Goal: Information Seeking & Learning: Learn about a topic

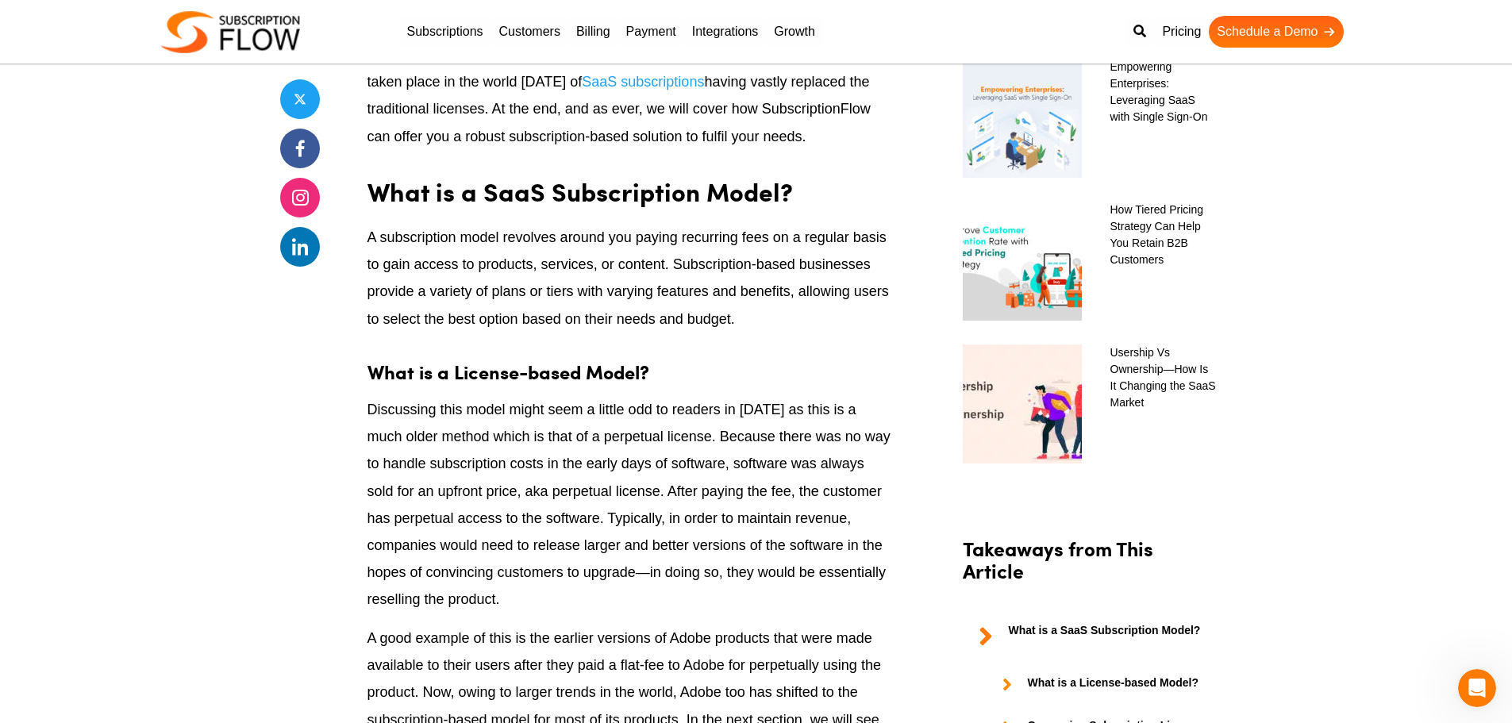
scroll to position [1111, 0]
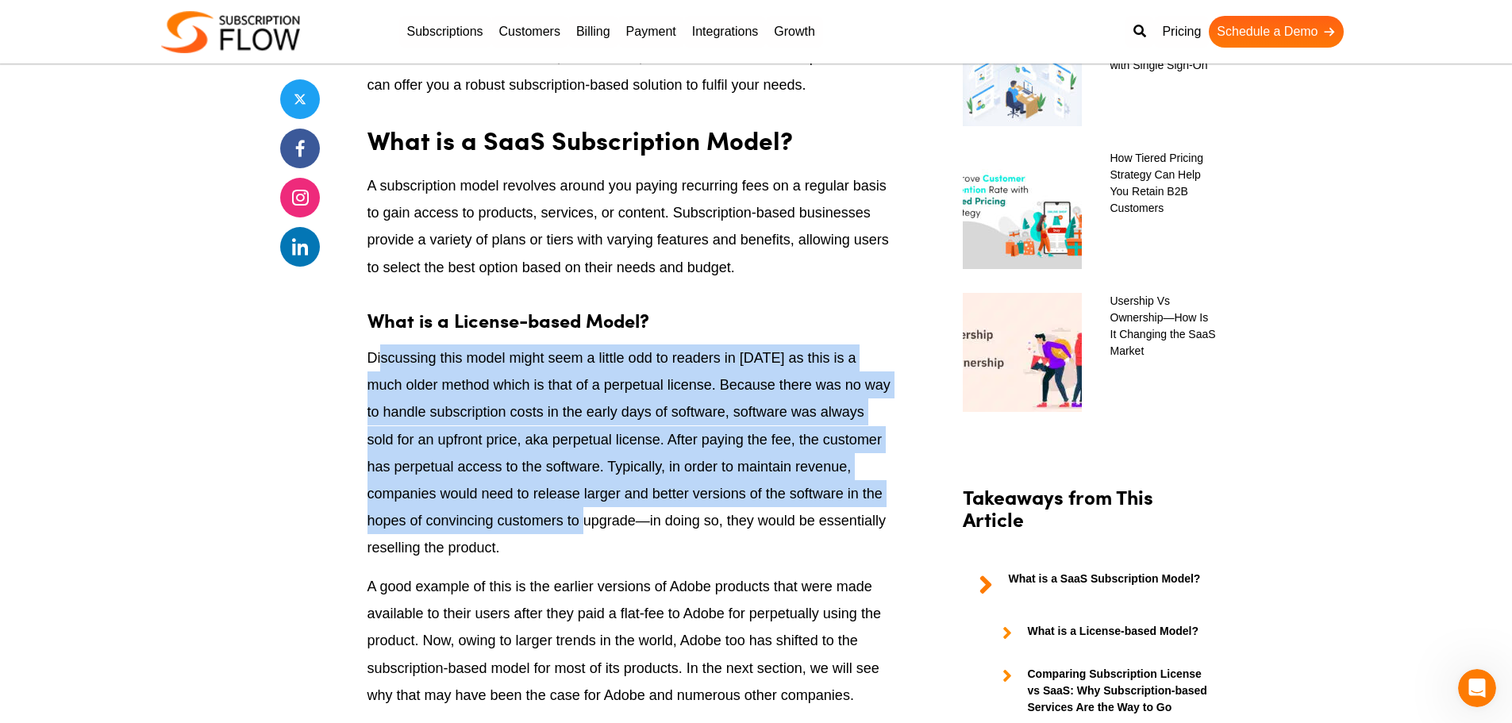
drag, startPoint x: 381, startPoint y: 336, endPoint x: 623, endPoint y: 533, distance: 312.0
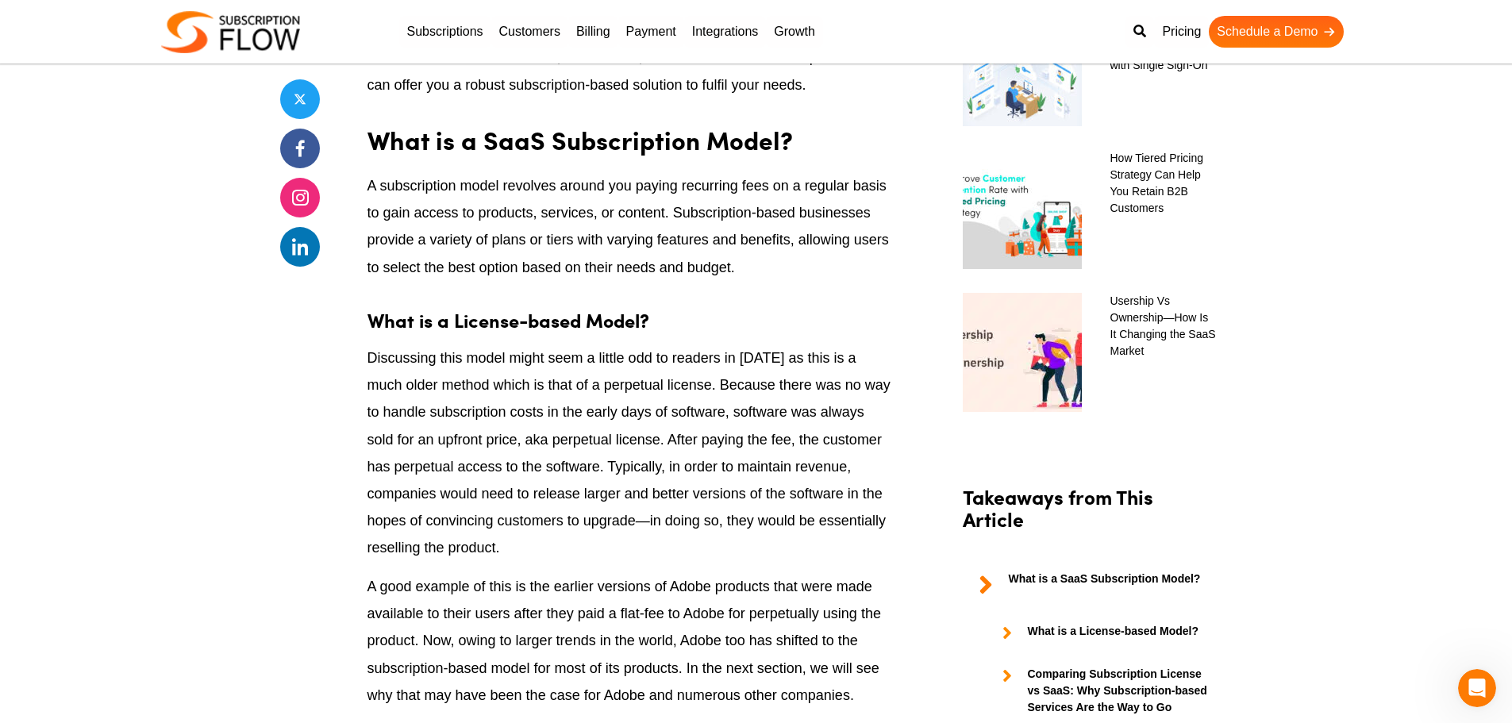
click at [627, 538] on p "Discussing this model might seem a little odd to readers in [DATE] as this is a…" at bounding box center [629, 452] width 524 height 217
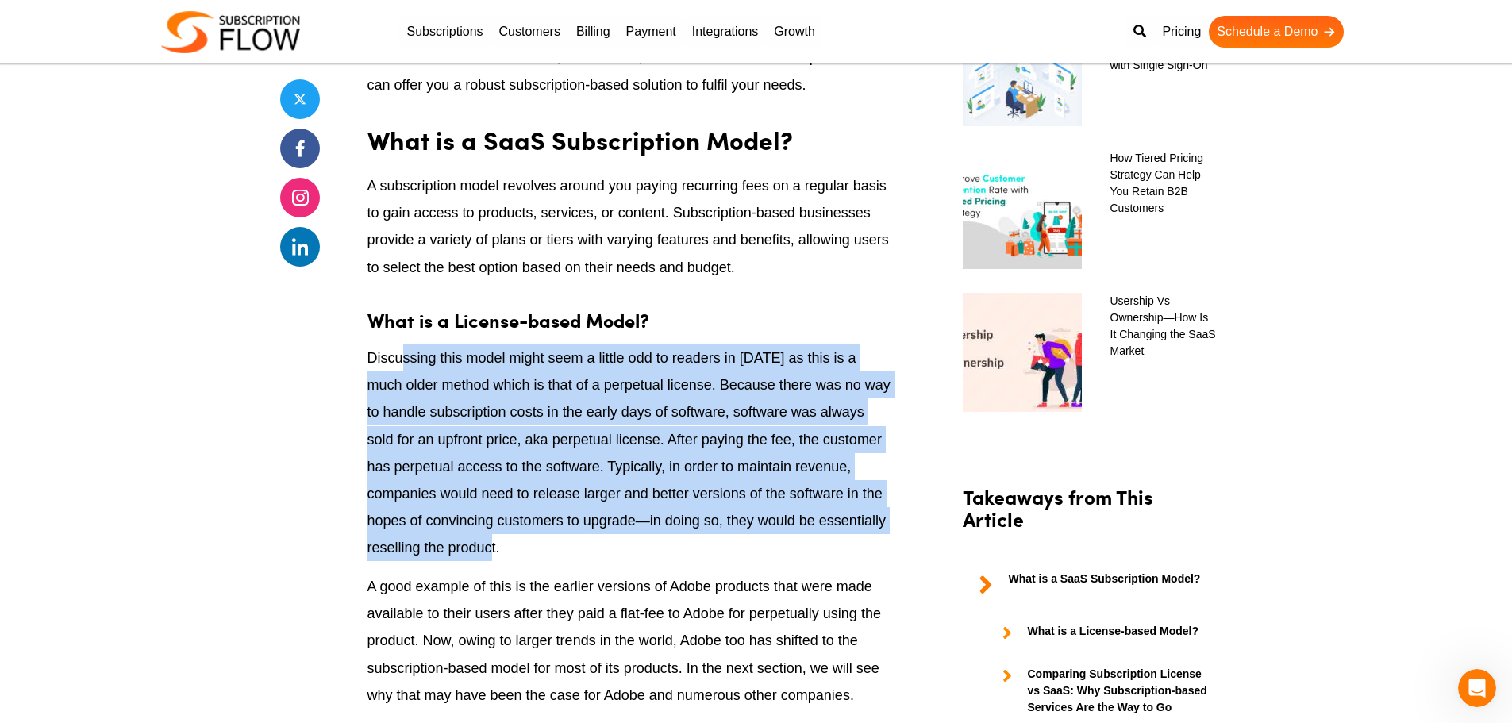
drag, startPoint x: 637, startPoint y: 556, endPoint x: 402, endPoint y: 371, distance: 299.4
click at [402, 371] on p "Discussing this model might seem a little odd to readers in [DATE] as this is a…" at bounding box center [629, 452] width 524 height 217
click at [559, 489] on p "Discussing this model might seem a little odd to readers in [DATE] as this is a…" at bounding box center [629, 452] width 524 height 217
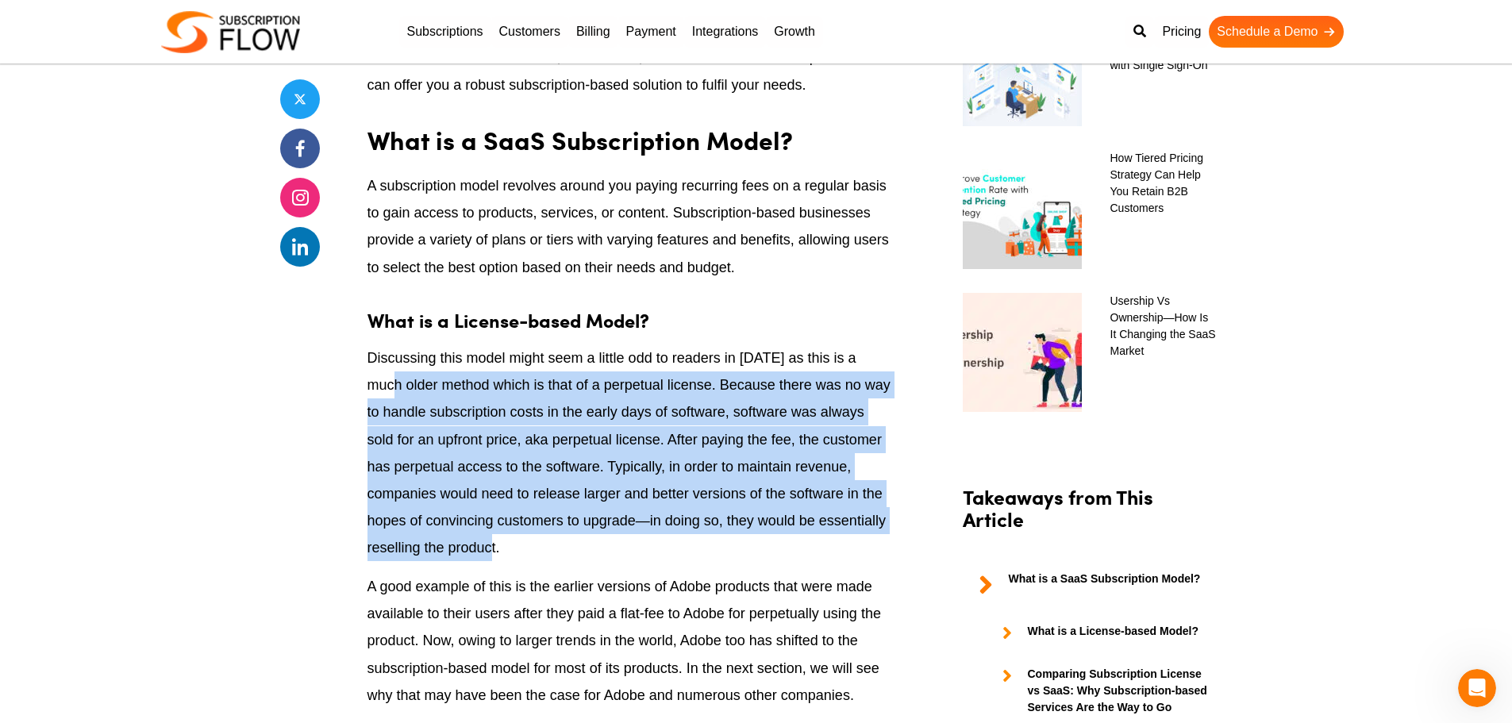
drag, startPoint x: 583, startPoint y: 545, endPoint x: 352, endPoint y: 376, distance: 286.8
click at [560, 525] on p "Discussing this model might seem a little odd to readers in [DATE] as this is a…" at bounding box center [629, 452] width 524 height 217
click at [567, 529] on p "Discussing this model might seem a little odd to readers in [DATE] as this is a…" at bounding box center [629, 452] width 524 height 217
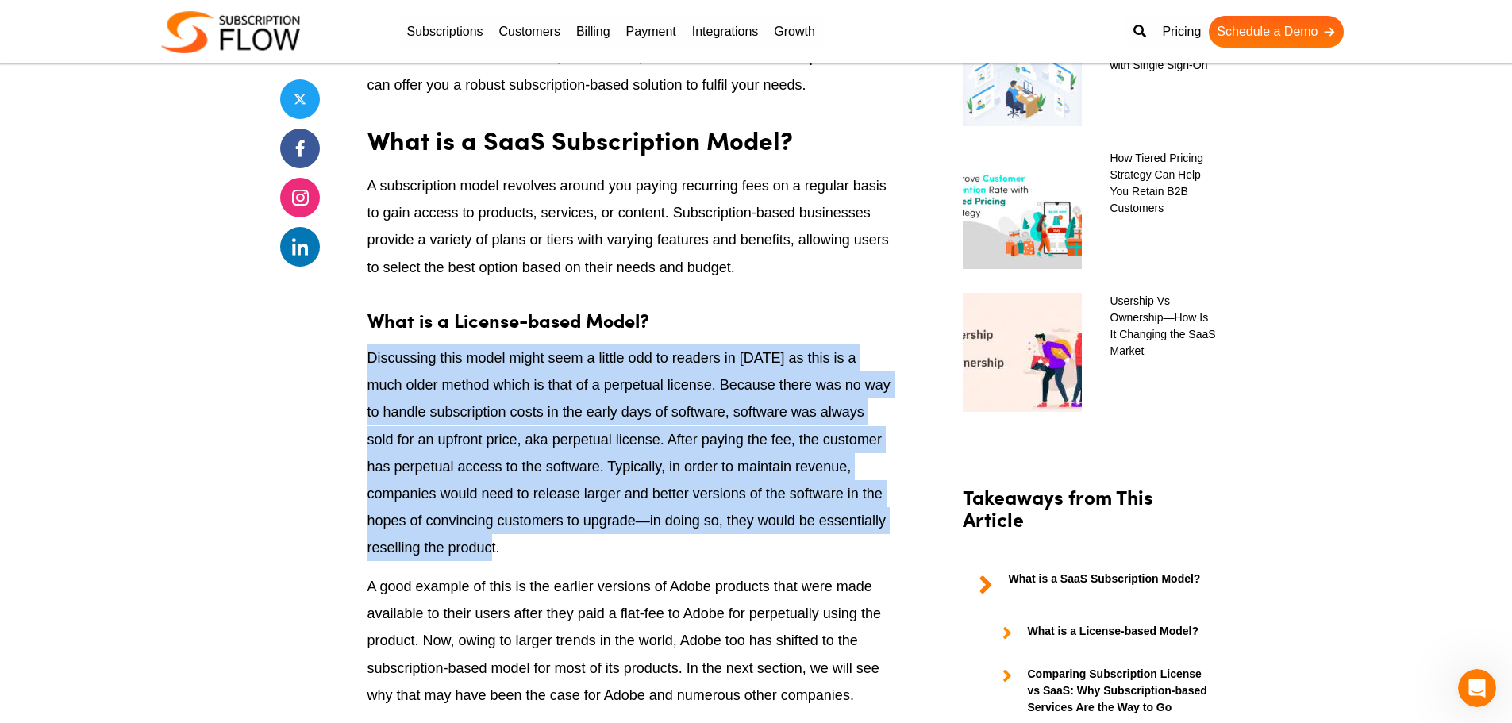
drag, startPoint x: 589, startPoint y: 540, endPoint x: 418, endPoint y: 408, distance: 216.0
drag, startPoint x: 601, startPoint y: 552, endPoint x: 371, endPoint y: 358, distance: 300.8
click at [371, 358] on p "Discussing this model might seem a little odd to readers in [DATE] as this is a…" at bounding box center [629, 452] width 524 height 217
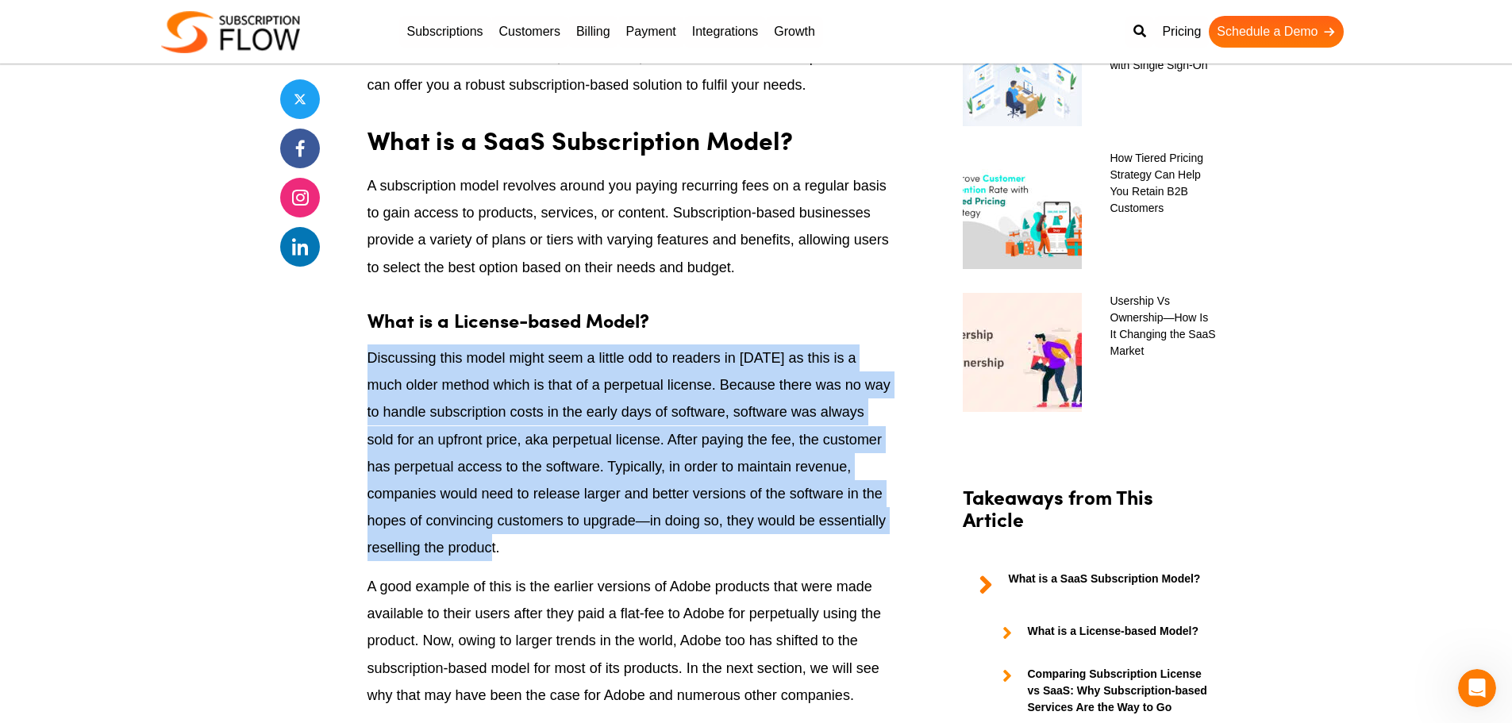
click at [479, 525] on p "Discussing this model might seem a little odd to readers in [DATE] as this is a…" at bounding box center [629, 452] width 524 height 217
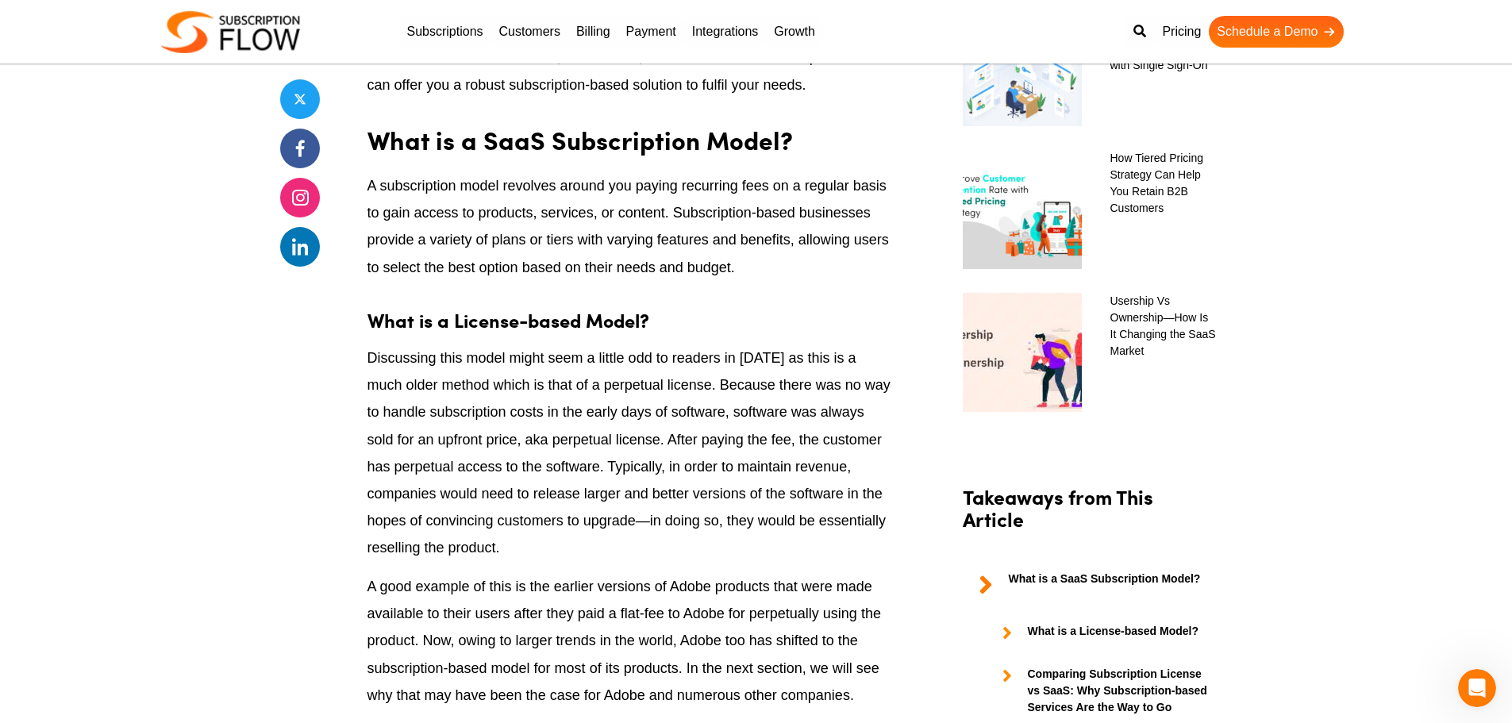
click at [521, 551] on p "Discussing this model might seem a little odd to readers in [DATE] as this is a…" at bounding box center [629, 452] width 524 height 217
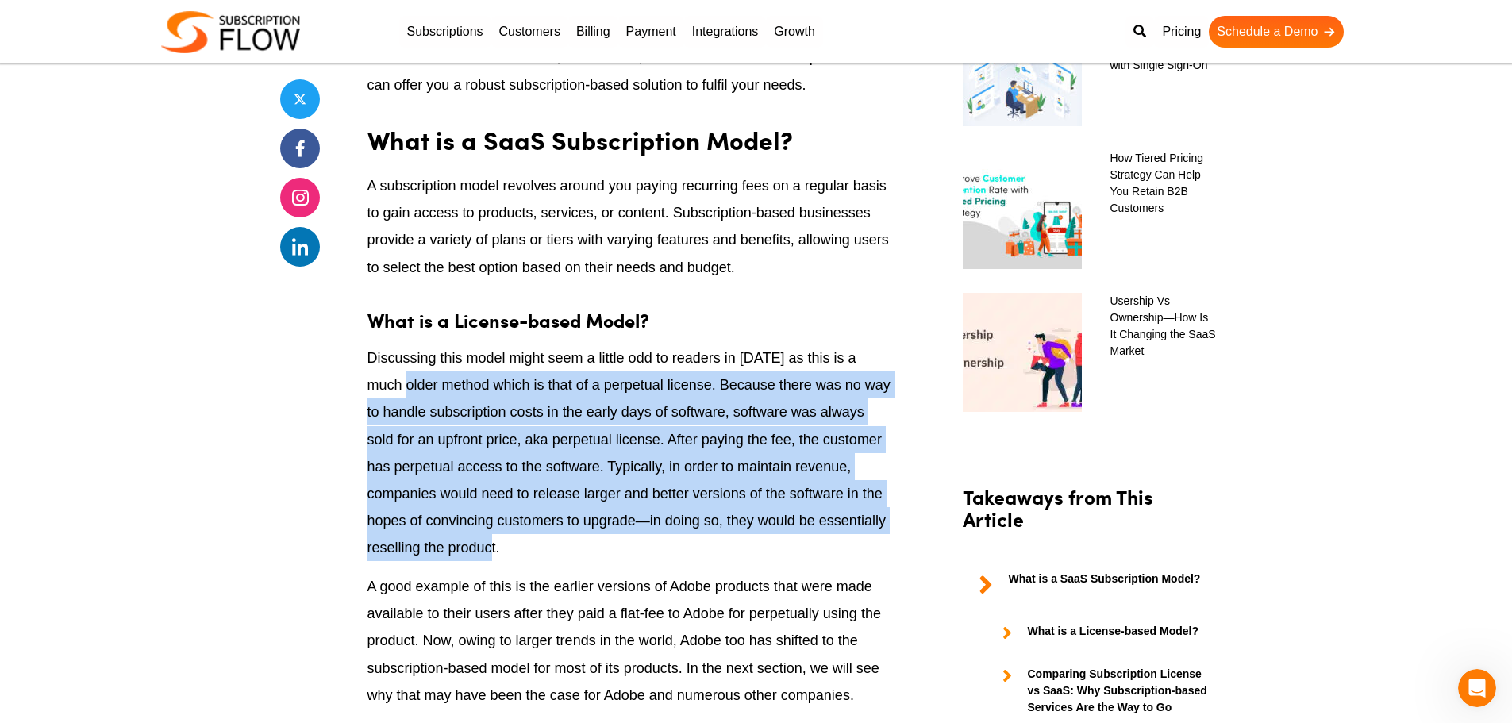
drag, startPoint x: 548, startPoint y: 561, endPoint x: 382, endPoint y: 394, distance: 235.7
click at [382, 394] on p "Discussing this model might seem a little odd to readers in [DATE] as this is a…" at bounding box center [629, 452] width 524 height 217
click at [541, 540] on p "Discussing this model might seem a little odd to readers in [DATE] as this is a…" at bounding box center [629, 452] width 524 height 217
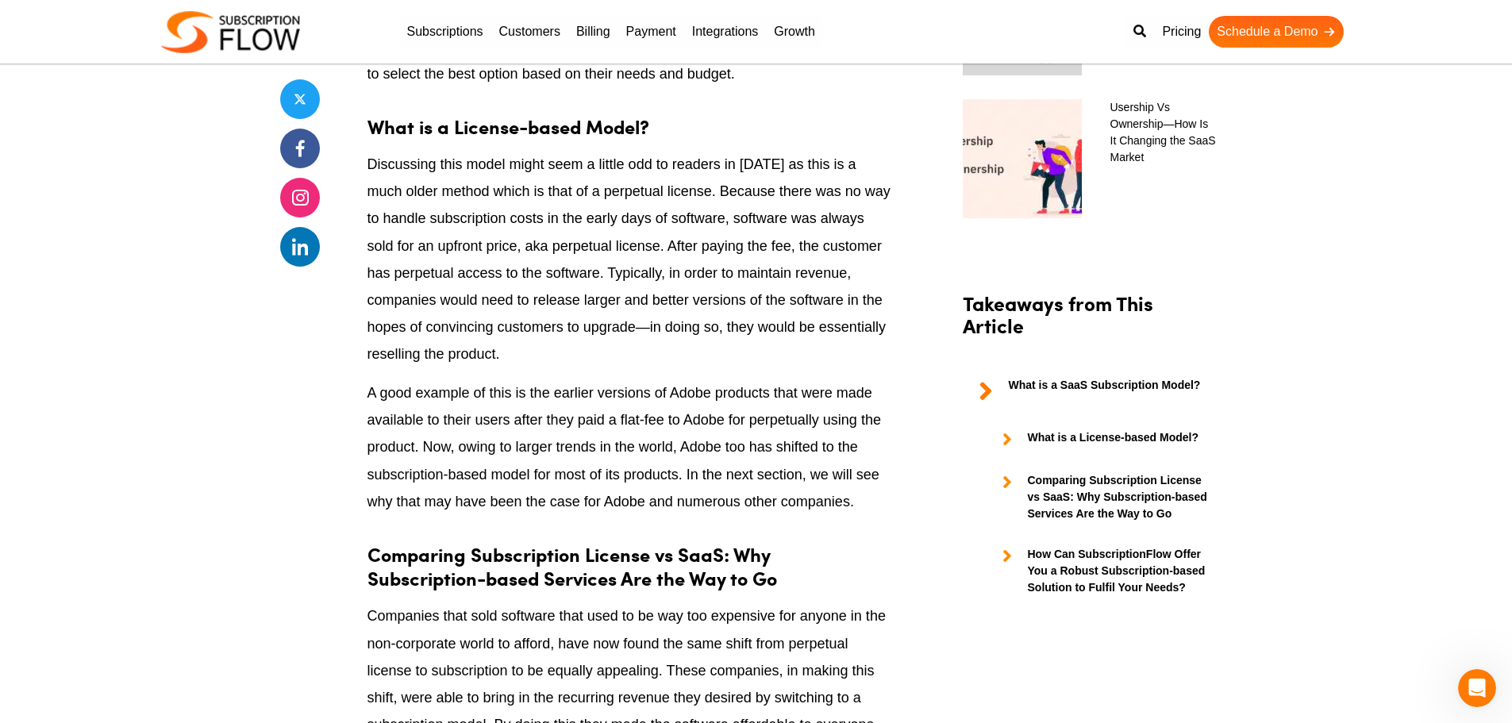
scroll to position [1349, 0]
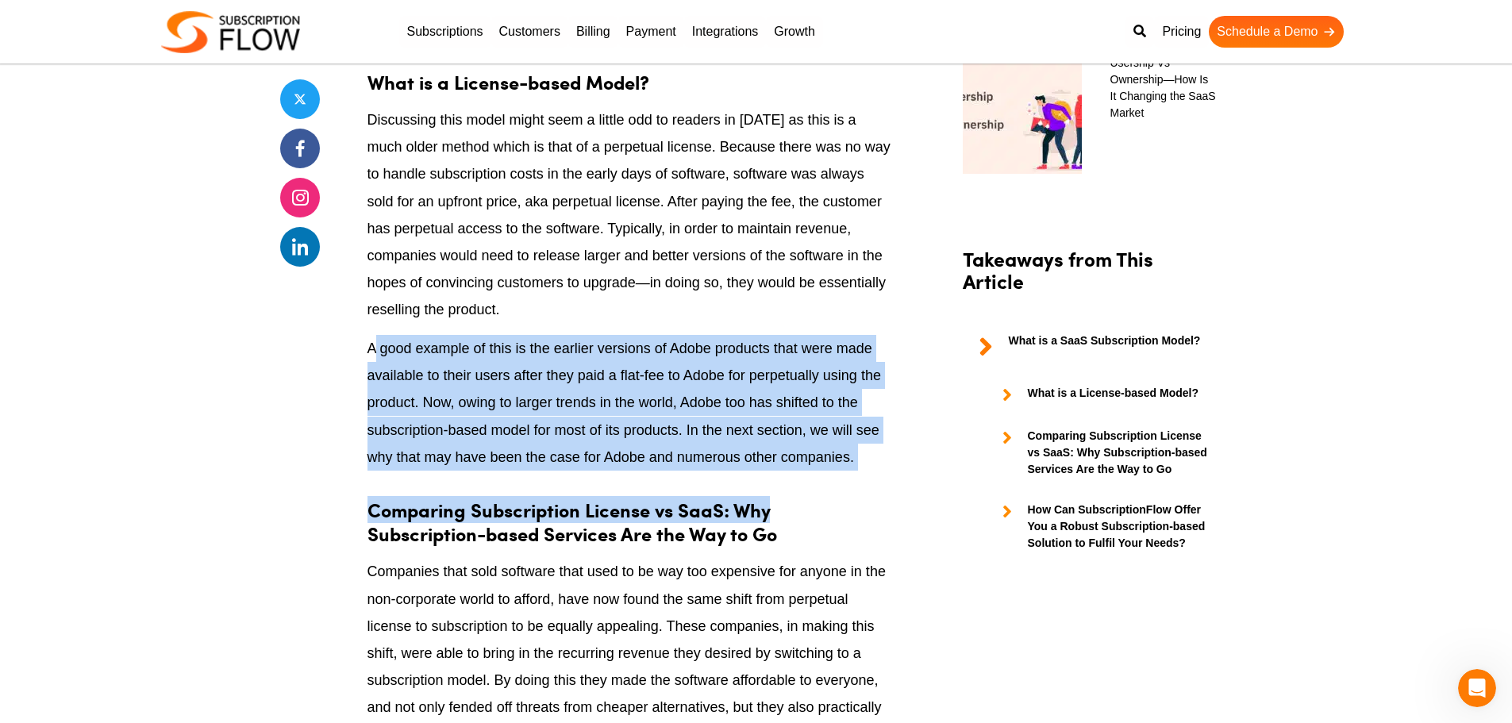
drag, startPoint x: 401, startPoint y: 367, endPoint x: 875, endPoint y: 482, distance: 487.6
click at [875, 482] on h3 "Comparing Subscription License vs SaaS: Why Subscription-based Services Are the…" at bounding box center [629, 513] width 524 height 63
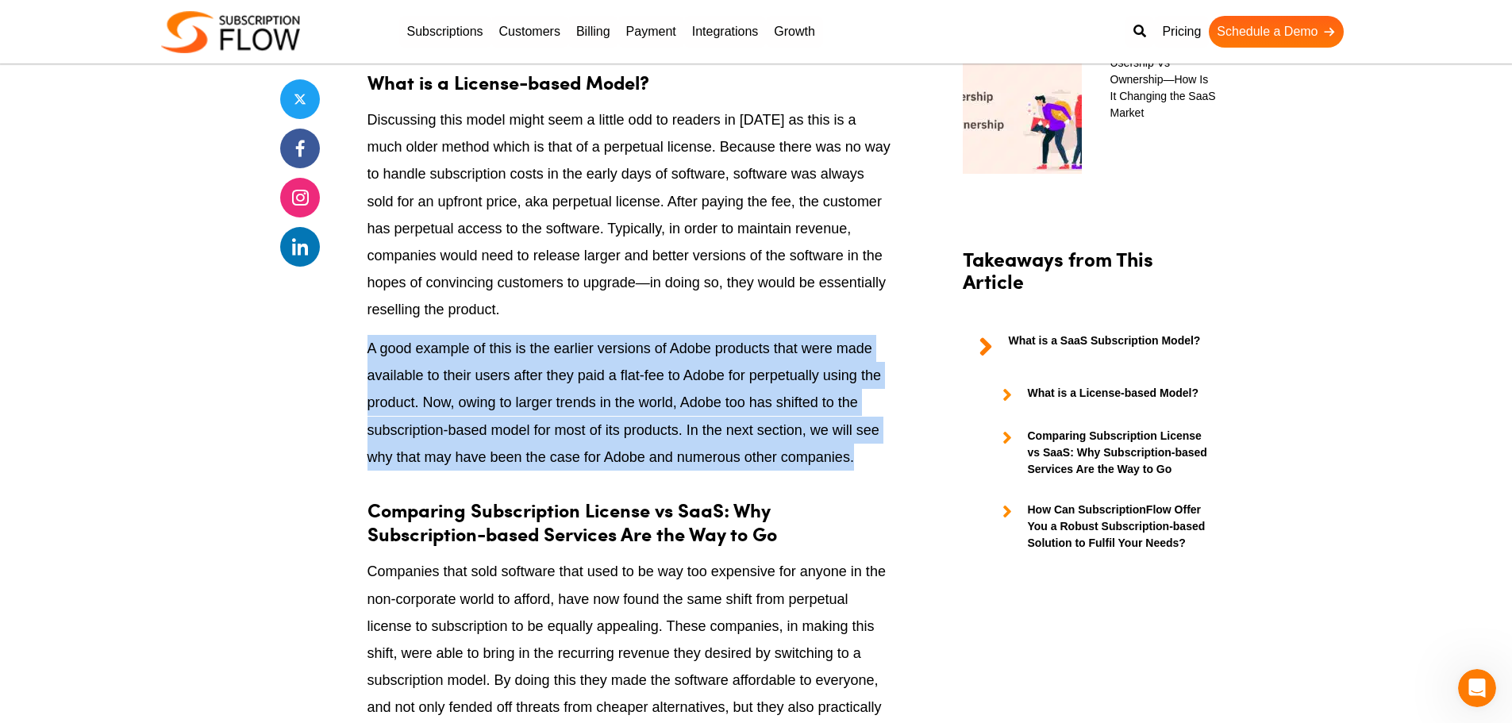
drag, startPoint x: 903, startPoint y: 464, endPoint x: 352, endPoint y: 336, distance: 566.2
